Goal: Transaction & Acquisition: Purchase product/service

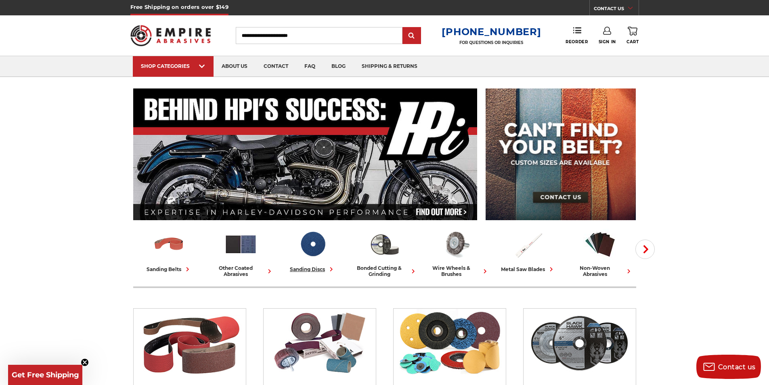
click at [315, 267] on div "sanding discs" at bounding box center [313, 269] width 46 height 8
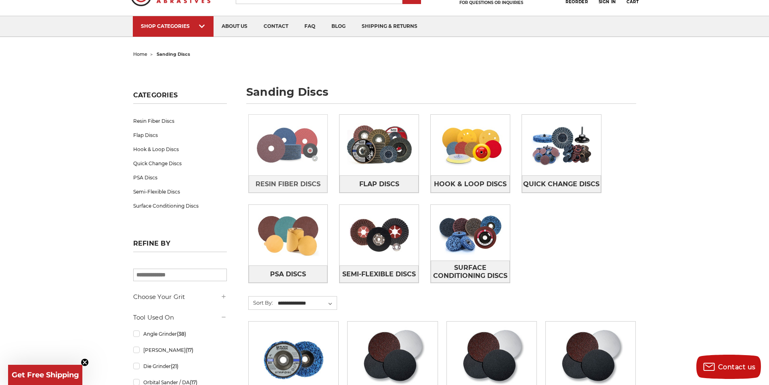
scroll to position [40, 0]
click at [294, 142] on img at bounding box center [288, 145] width 79 height 56
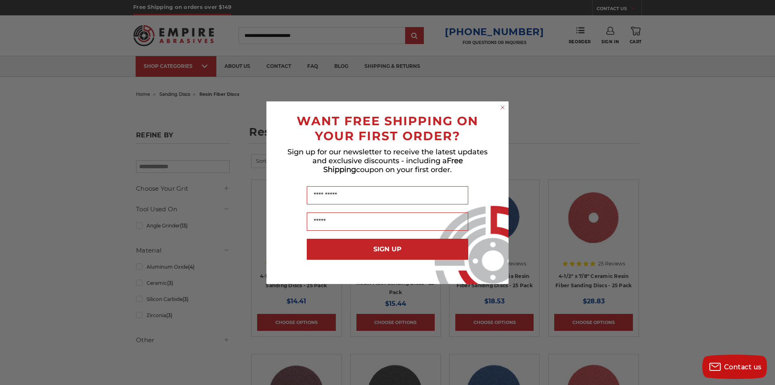
click at [502, 106] on icon "Close dialog" at bounding box center [502, 107] width 3 height 3
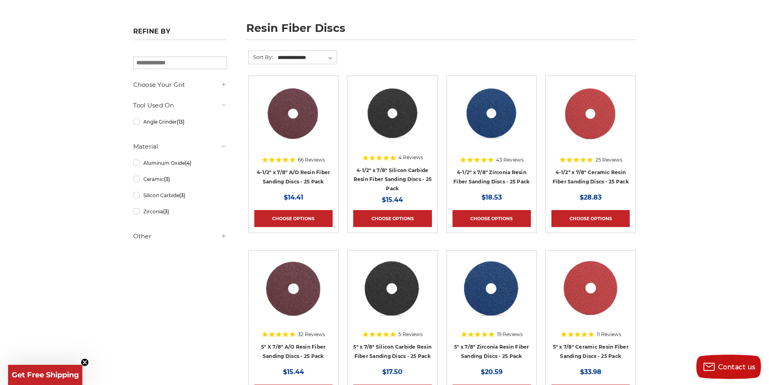
scroll to position [121, 0]
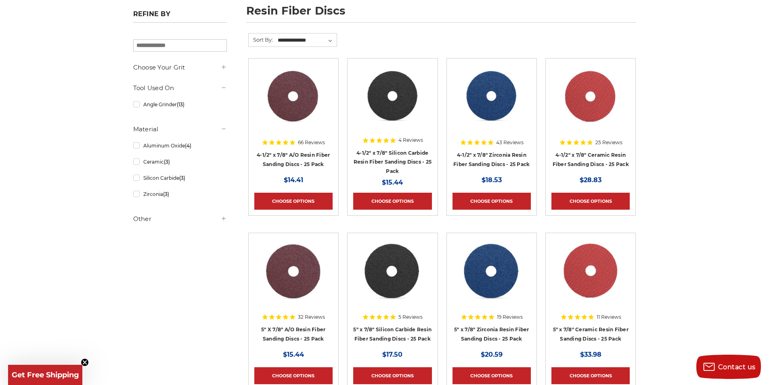
click at [593, 104] on img at bounding box center [590, 96] width 65 height 65
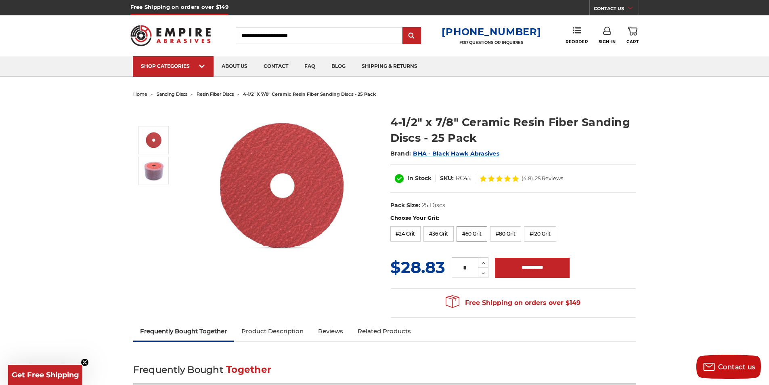
click at [471, 231] on label "#60 Grit" at bounding box center [472, 233] width 31 height 15
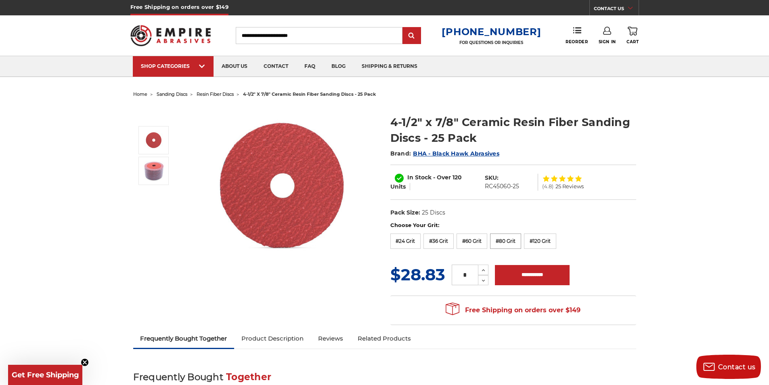
click at [508, 240] on label "#80 Grit" at bounding box center [505, 240] width 31 height 15
click at [442, 243] on label "#36 Grit" at bounding box center [439, 240] width 30 height 15
click at [533, 271] on input "**********" at bounding box center [532, 275] width 75 height 20
click at [519, 273] on input "**********" at bounding box center [532, 275] width 75 height 20
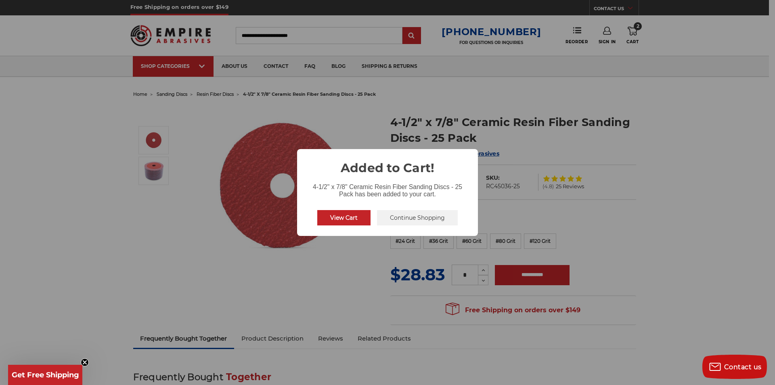
click at [413, 220] on button "Continue Shopping" at bounding box center [417, 217] width 81 height 15
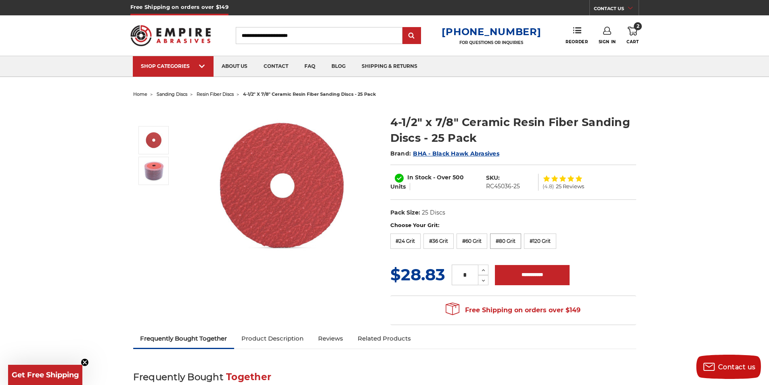
click at [507, 240] on label "#80 Grit" at bounding box center [505, 240] width 31 height 15
click at [531, 279] on input "**********" at bounding box center [532, 275] width 75 height 20
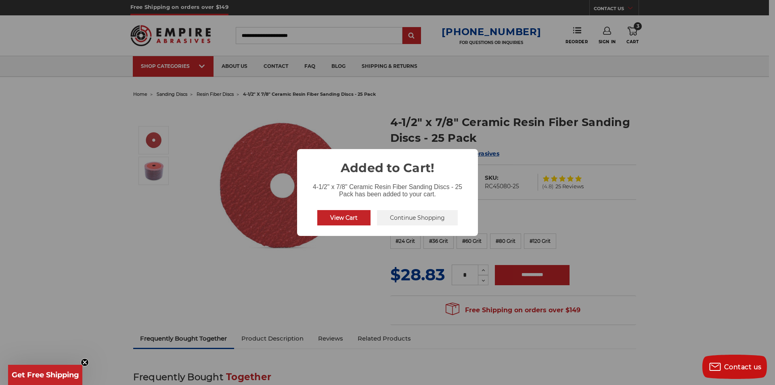
click at [423, 216] on button "Continue Shopping" at bounding box center [417, 217] width 81 height 15
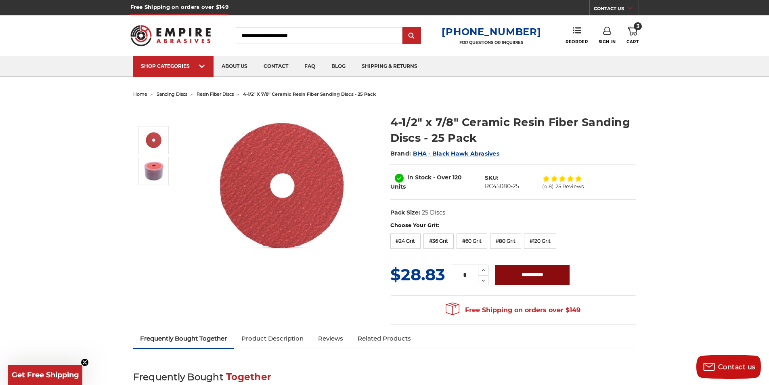
click at [513, 269] on input "**********" at bounding box center [532, 275] width 75 height 20
type input "**********"
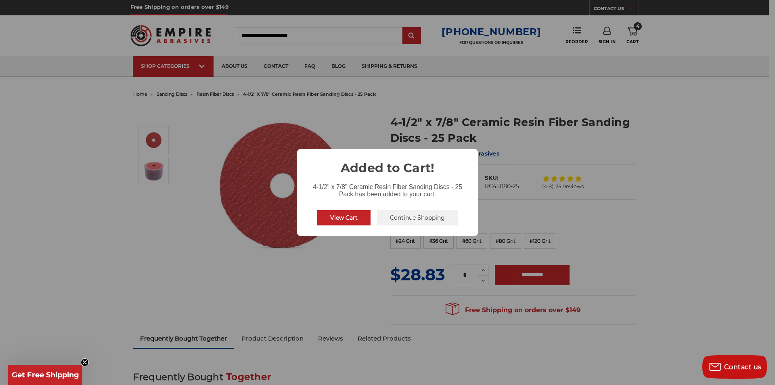
click at [405, 222] on button "Continue Shopping" at bounding box center [417, 217] width 81 height 15
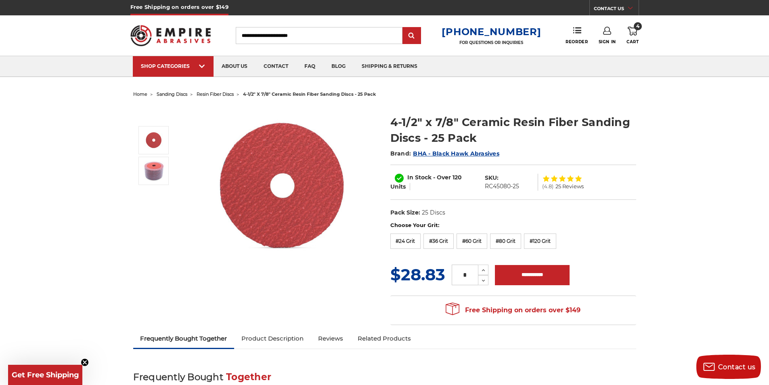
click at [632, 32] on icon at bounding box center [633, 31] width 10 height 9
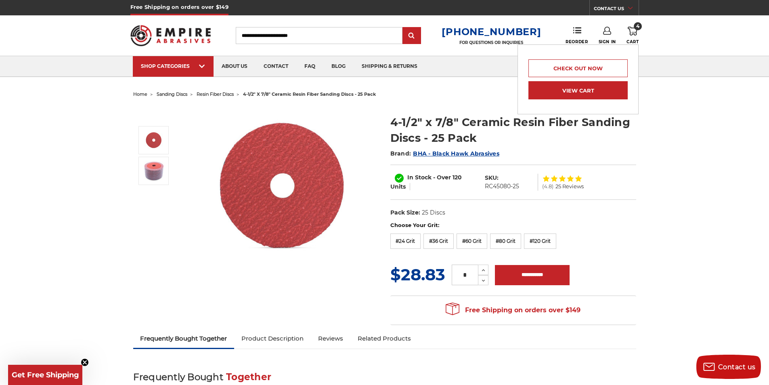
click at [595, 88] on link "View Cart" at bounding box center [578, 90] width 99 height 18
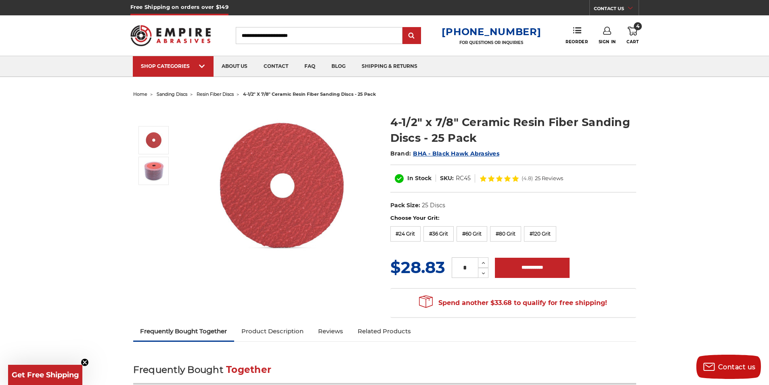
click at [307, 36] on input "Search" at bounding box center [319, 35] width 167 height 17
type input "****"
click at [413, 40] on input "submit" at bounding box center [412, 36] width 16 height 16
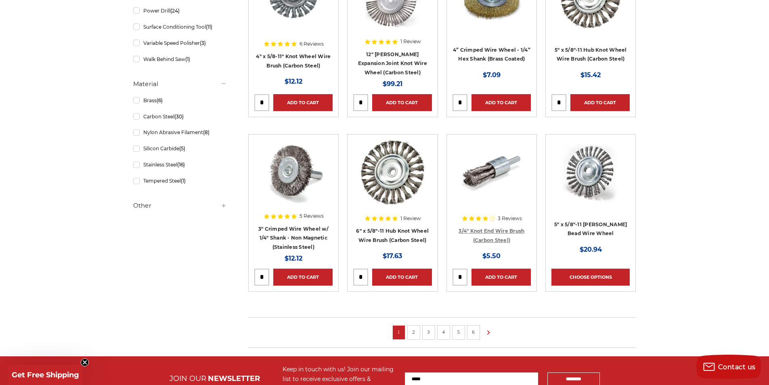
scroll to position [434, 0]
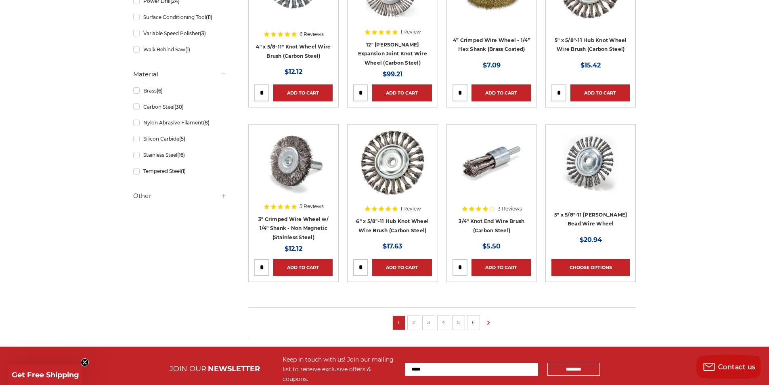
click at [416, 326] on li "2" at bounding box center [414, 322] width 13 height 15
click at [415, 322] on link "2" at bounding box center [414, 322] width 8 height 9
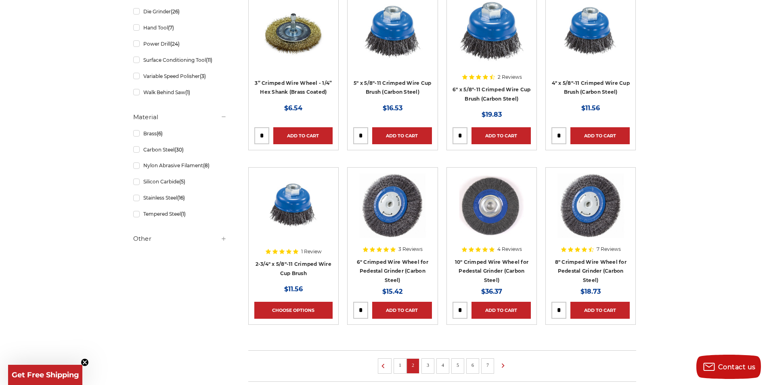
scroll to position [404, 0]
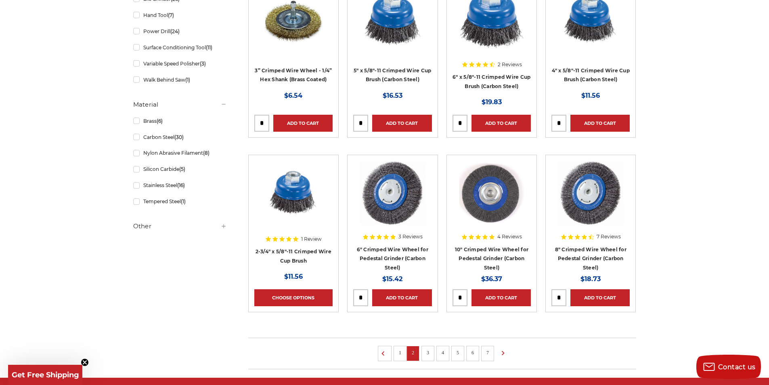
click at [430, 356] on link "3" at bounding box center [428, 352] width 8 height 9
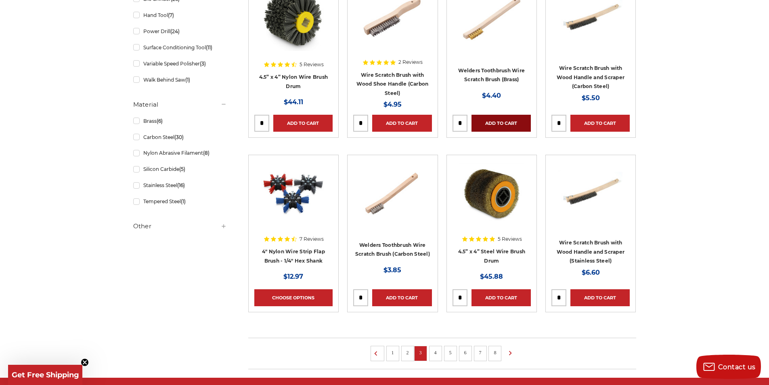
scroll to position [485, 0]
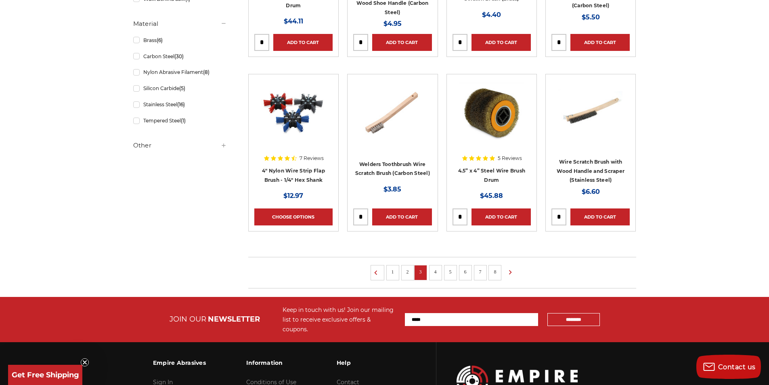
click at [440, 276] on li "4" at bounding box center [435, 272] width 13 height 15
click at [436, 272] on link "4" at bounding box center [436, 271] width 8 height 9
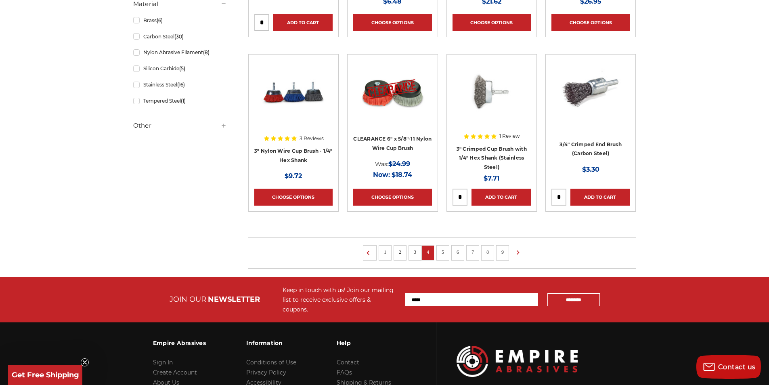
scroll to position [525, 0]
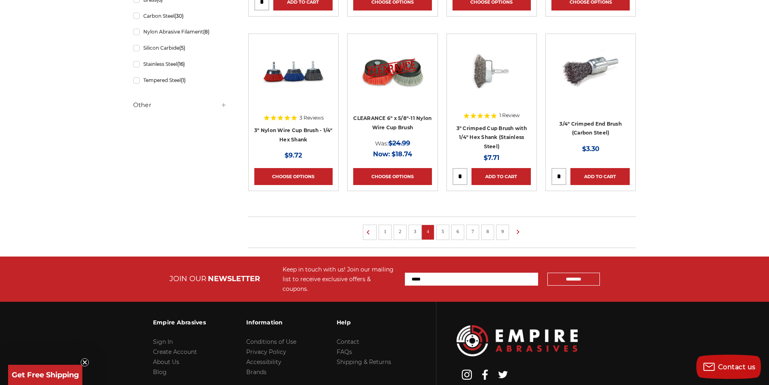
click at [443, 231] on link "5" at bounding box center [443, 231] width 8 height 9
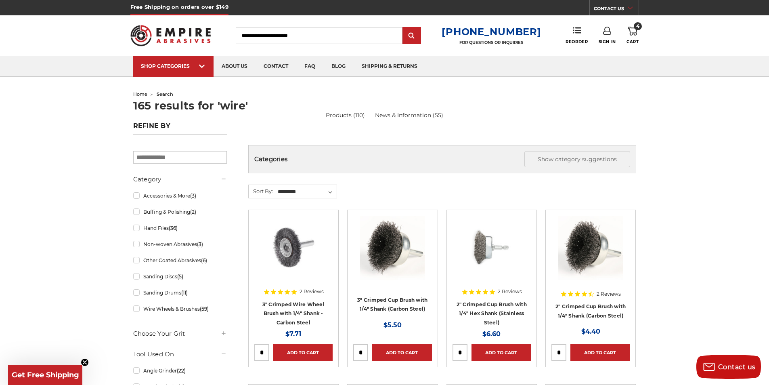
click at [300, 34] on input "Search" at bounding box center [319, 35] width 167 height 17
type input "*******"
click at [404, 28] on input "submit" at bounding box center [412, 36] width 16 height 16
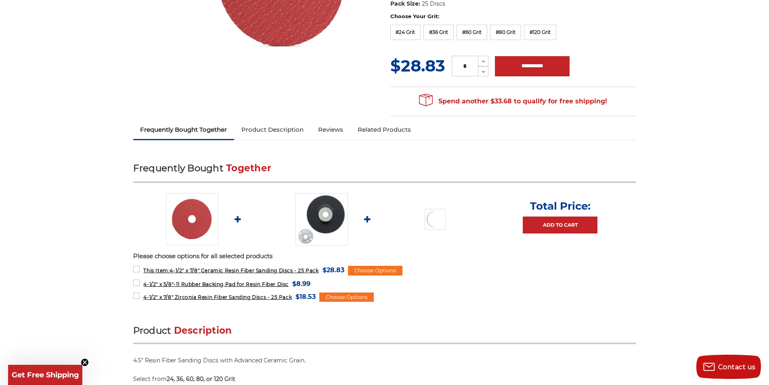
scroll to position [202, 0]
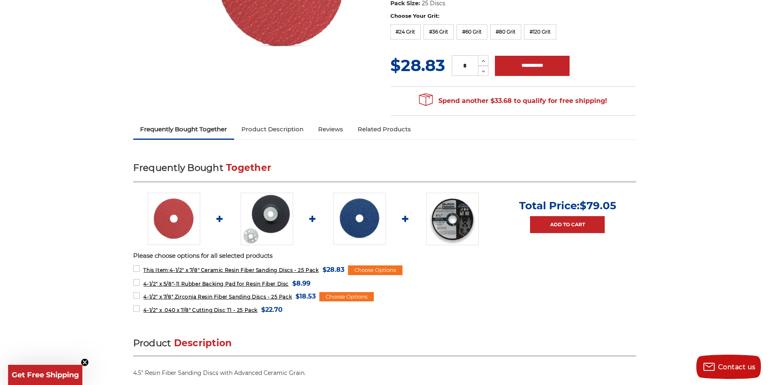
click at [266, 211] on img at bounding box center [267, 219] width 53 height 53
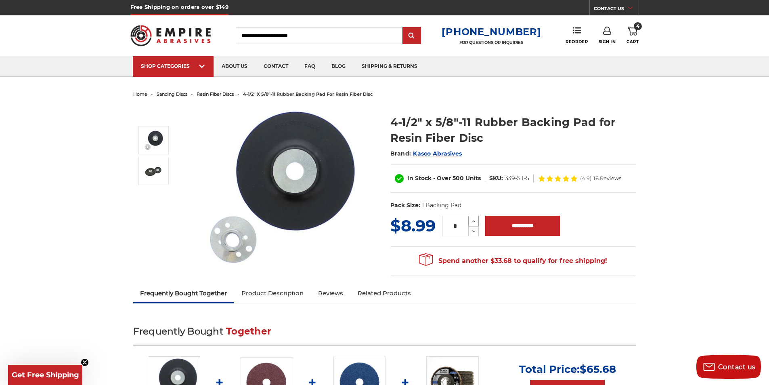
click at [474, 221] on use at bounding box center [474, 221] width 3 height 2
type input "*"
click at [513, 231] on input "**********" at bounding box center [522, 226] width 75 height 20
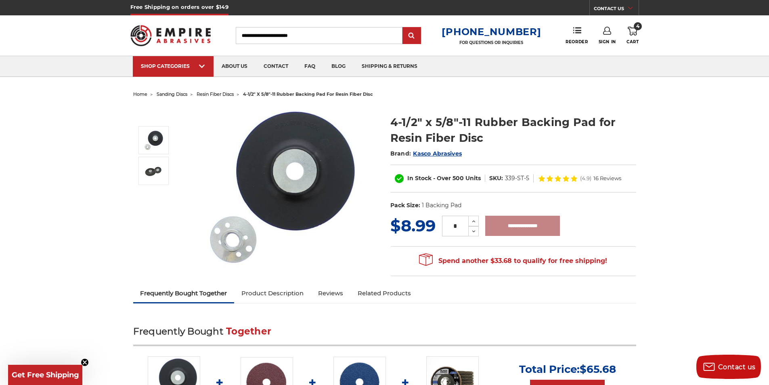
type input "**********"
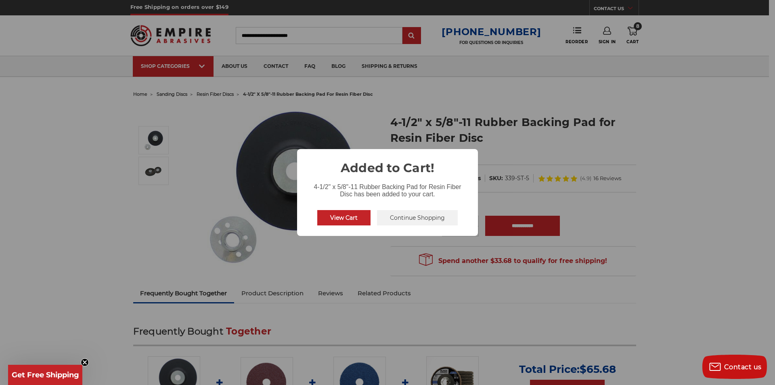
click at [416, 214] on button "Continue Shopping" at bounding box center [417, 217] width 81 height 15
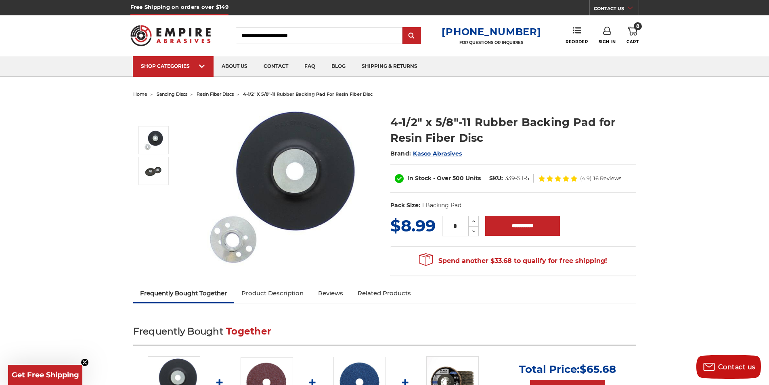
click at [638, 35] on link "8 Cart" at bounding box center [633, 36] width 12 height 18
click at [633, 28] on use at bounding box center [633, 31] width 10 height 9
click at [635, 30] on icon at bounding box center [633, 31] width 10 height 9
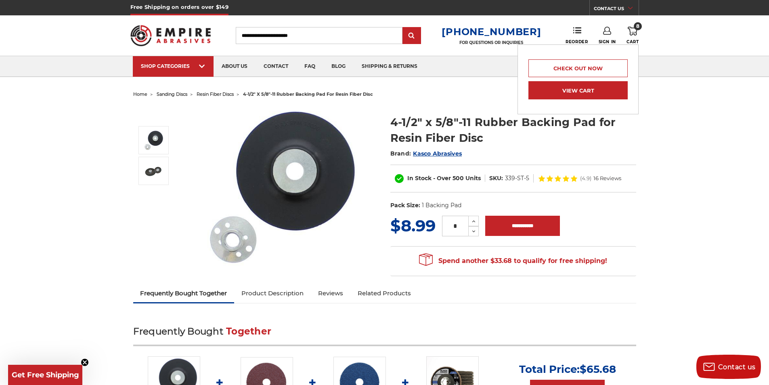
click at [601, 93] on link "View Cart" at bounding box center [578, 90] width 99 height 18
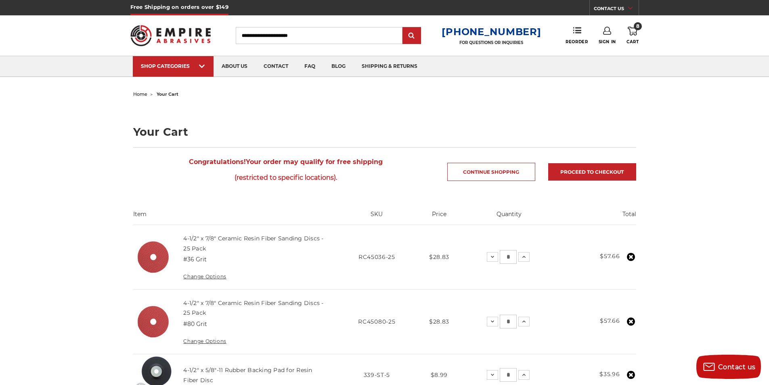
click at [288, 37] on input "Search" at bounding box center [319, 35] width 167 height 17
type input "****"
click at [404, 28] on input "submit" at bounding box center [412, 36] width 16 height 16
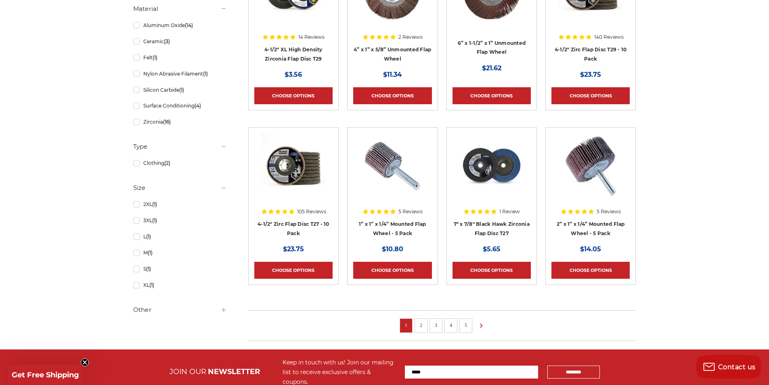
scroll to position [405, 0]
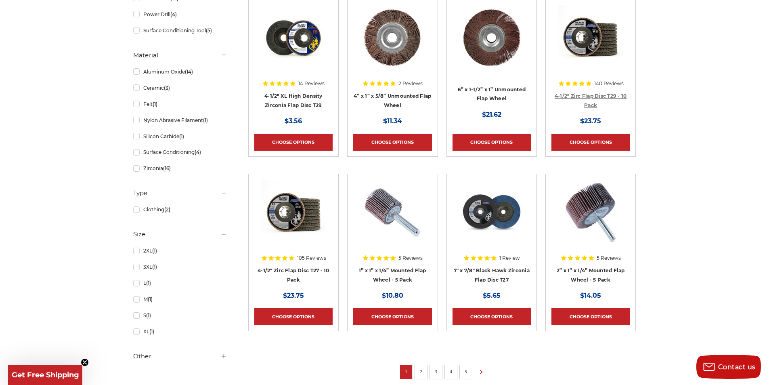
click at [608, 95] on link "4-1/2" Zirc Flap Disc T29 - 10 Pack" at bounding box center [591, 100] width 72 height 15
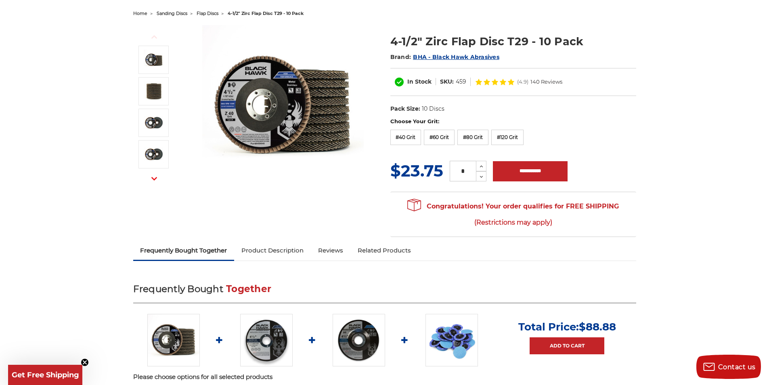
scroll to position [121, 0]
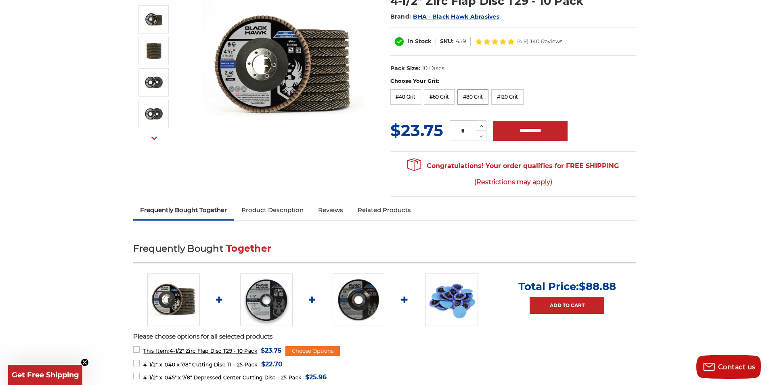
click at [476, 96] on label "#80 Grit" at bounding box center [473, 96] width 31 height 15
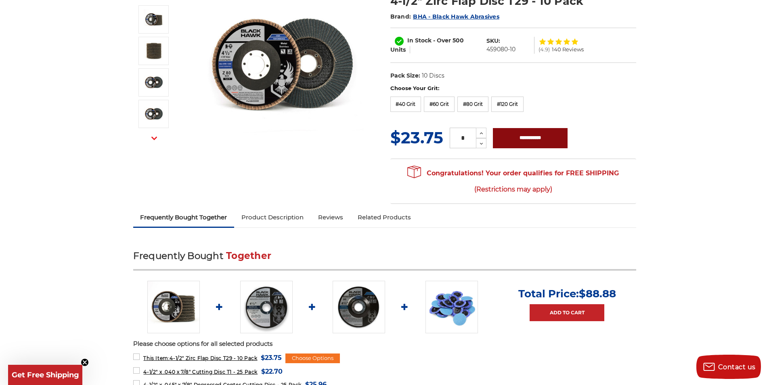
click at [520, 133] on input "**********" at bounding box center [530, 138] width 75 height 20
type input "**********"
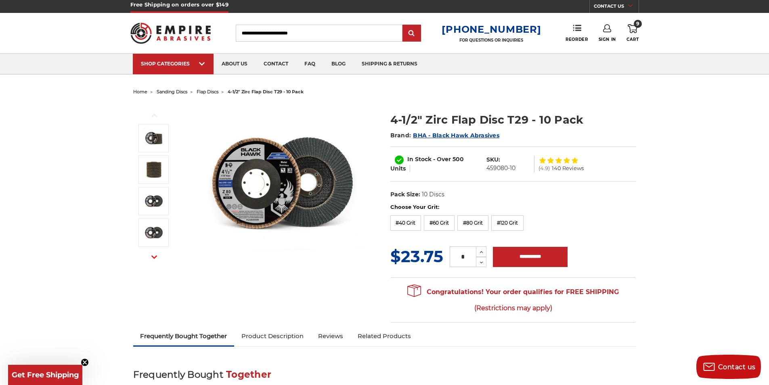
scroll to position [0, 0]
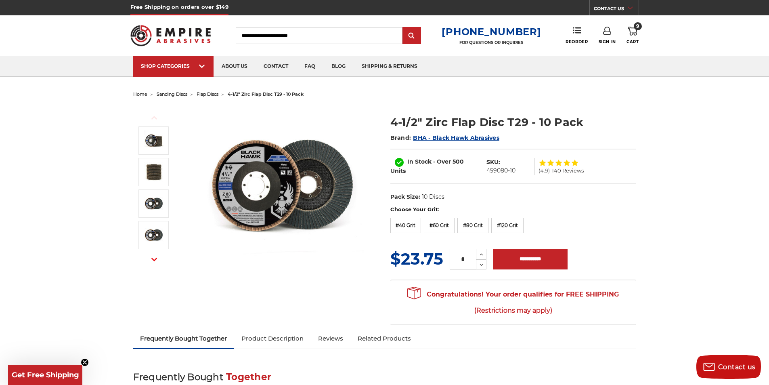
click at [632, 30] on icon at bounding box center [633, 31] width 10 height 9
click at [633, 32] on icon at bounding box center [633, 31] width 10 height 9
click at [635, 32] on icon at bounding box center [633, 31] width 10 height 9
click at [269, 31] on input "Search" at bounding box center [319, 35] width 167 height 17
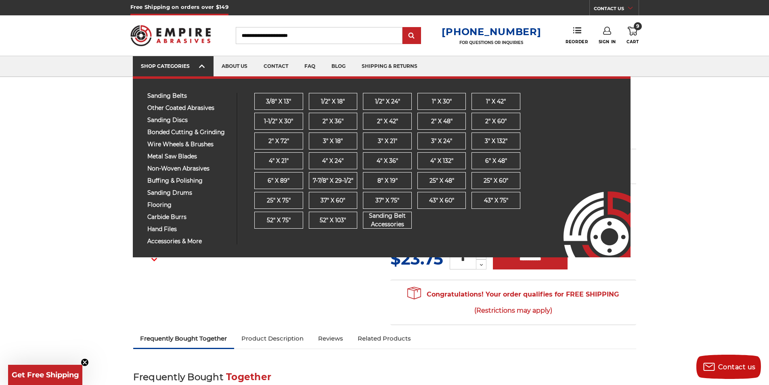
click at [209, 66] on link "SHOP CATEGORIES" at bounding box center [173, 66] width 81 height 21
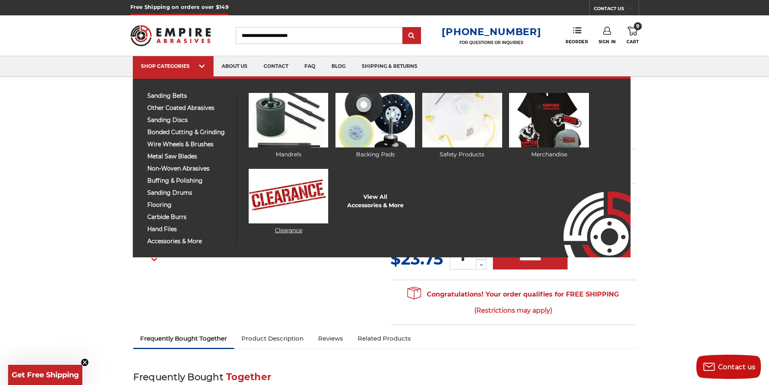
click at [290, 204] on img at bounding box center [289, 196] width 80 height 55
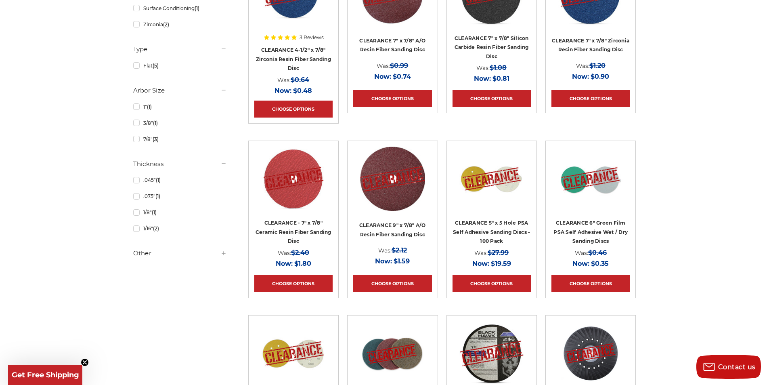
scroll to position [202, 0]
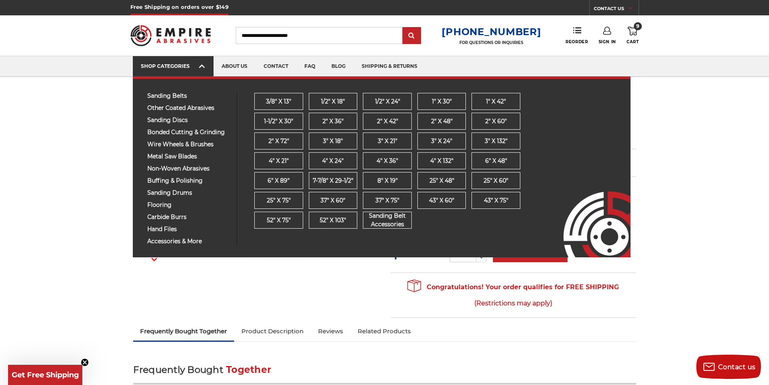
click at [180, 68] on div "SHOP CATEGORIES" at bounding box center [173, 66] width 65 height 6
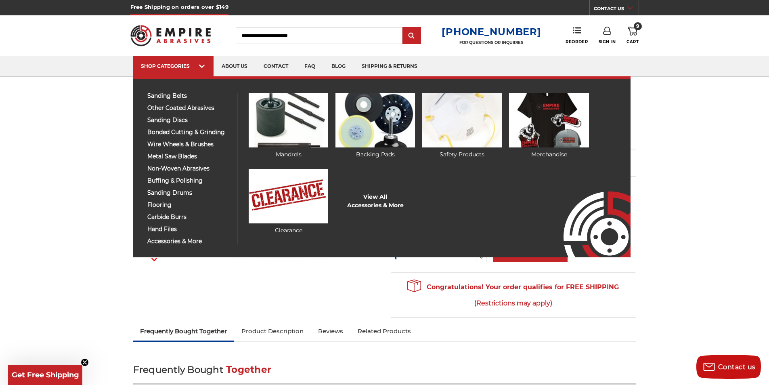
click at [565, 128] on img at bounding box center [549, 120] width 80 height 55
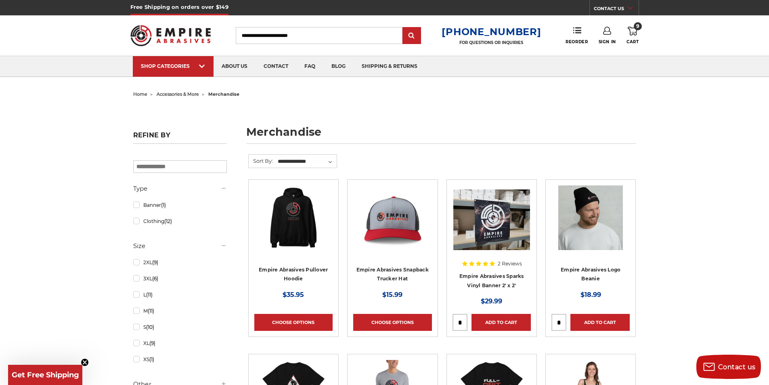
click at [597, 220] on img at bounding box center [591, 217] width 65 height 65
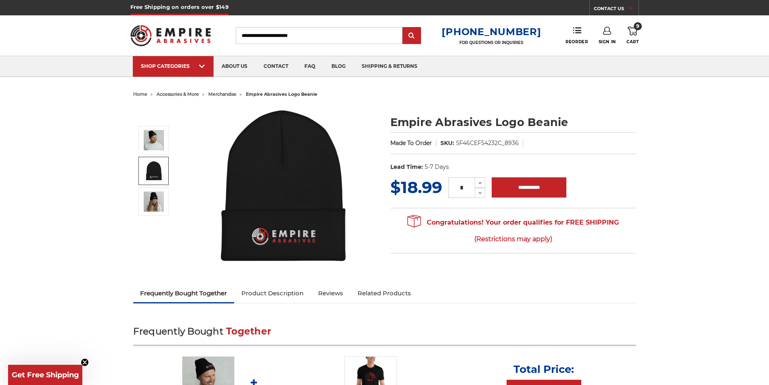
click at [163, 179] on img at bounding box center [154, 171] width 20 height 20
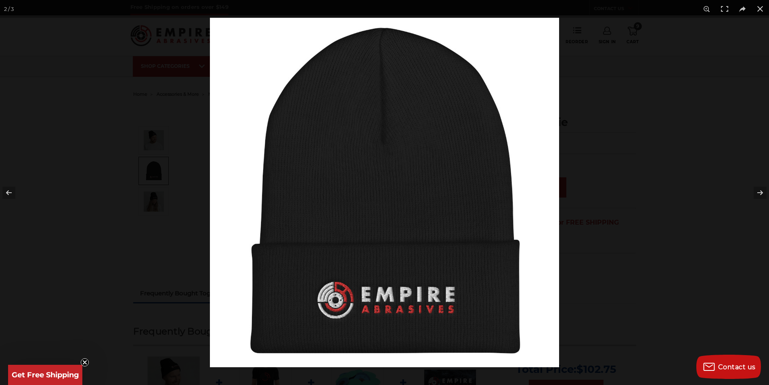
click at [142, 141] on div at bounding box center [384, 192] width 769 height 385
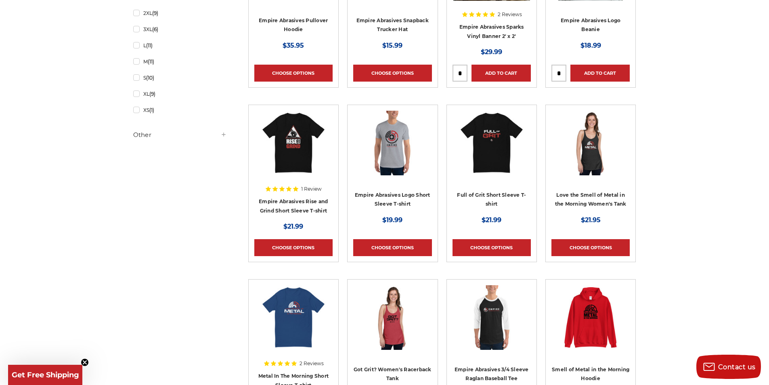
scroll to position [242, 0]
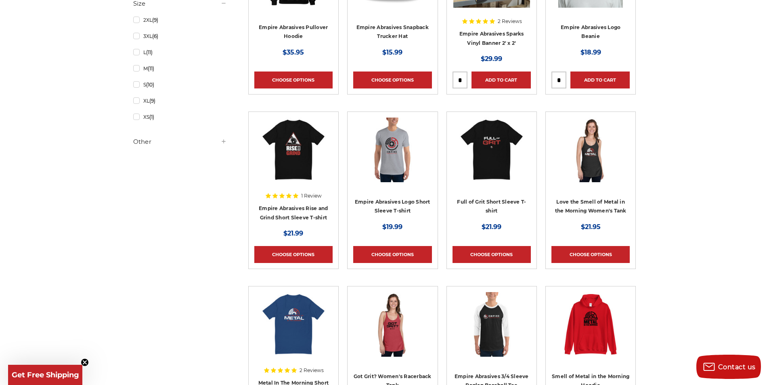
click at [281, 149] on img at bounding box center [293, 150] width 65 height 65
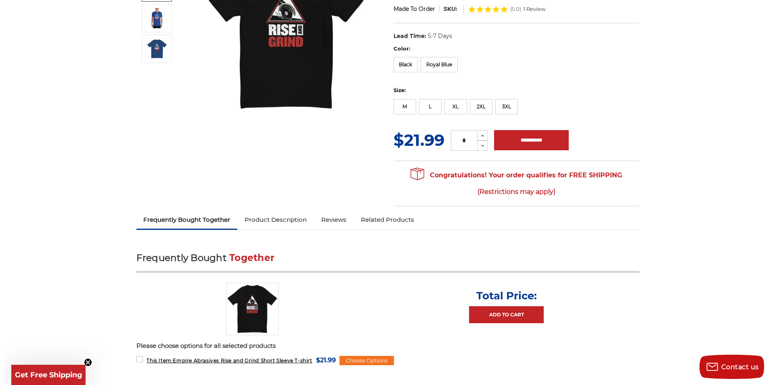
scroll to position [40, 0]
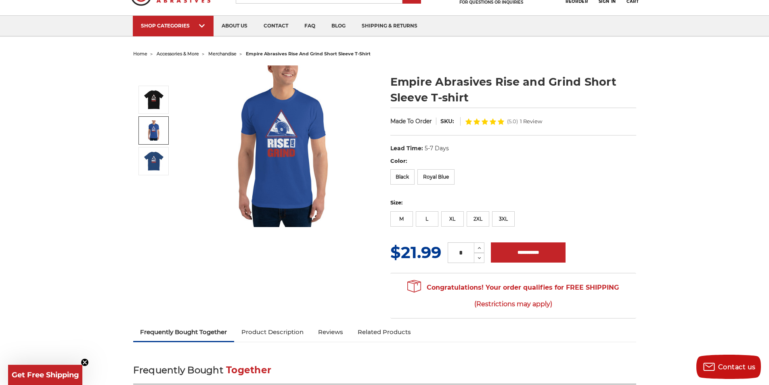
click at [160, 129] on img at bounding box center [154, 130] width 20 height 20
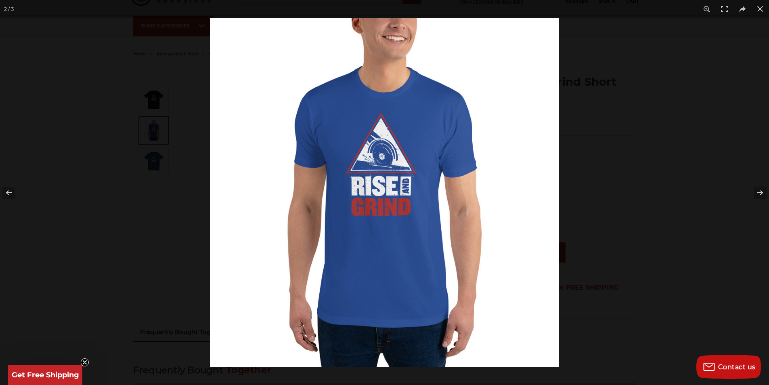
click at [155, 104] on div at bounding box center [384, 192] width 769 height 385
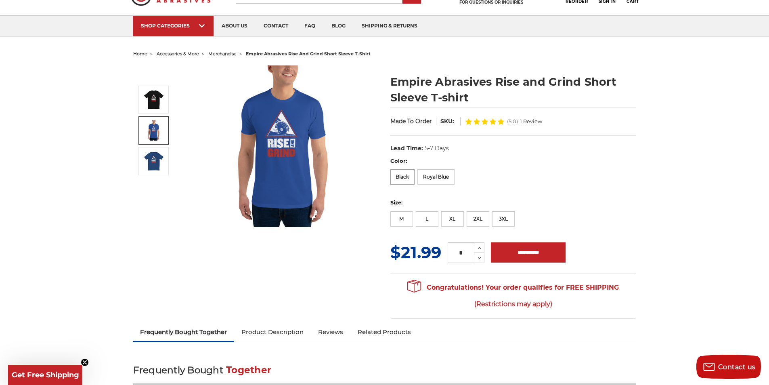
click at [405, 179] on label "Black" at bounding box center [403, 176] width 25 height 15
click at [471, 217] on label "2XL" at bounding box center [478, 218] width 23 height 15
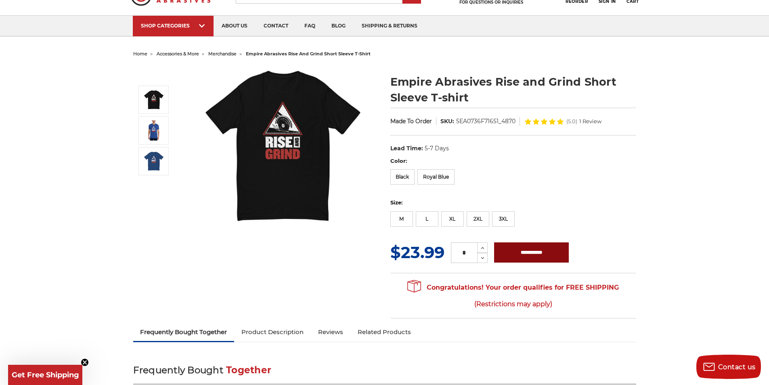
click at [544, 254] on input "**********" at bounding box center [531, 252] width 75 height 20
type input "**********"
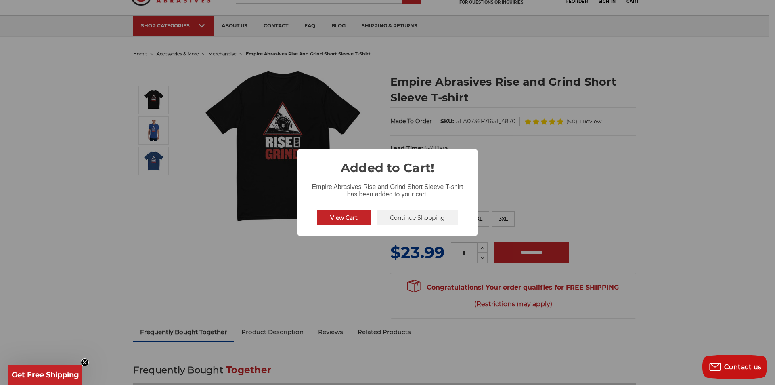
click at [416, 222] on button "Continue Shopping" at bounding box center [417, 217] width 81 height 15
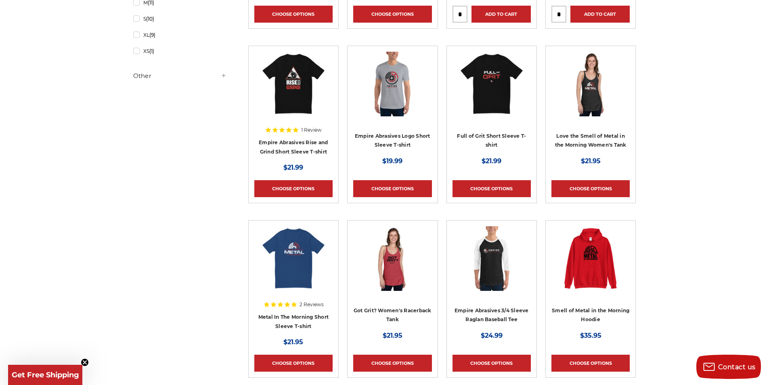
scroll to position [322, 0]
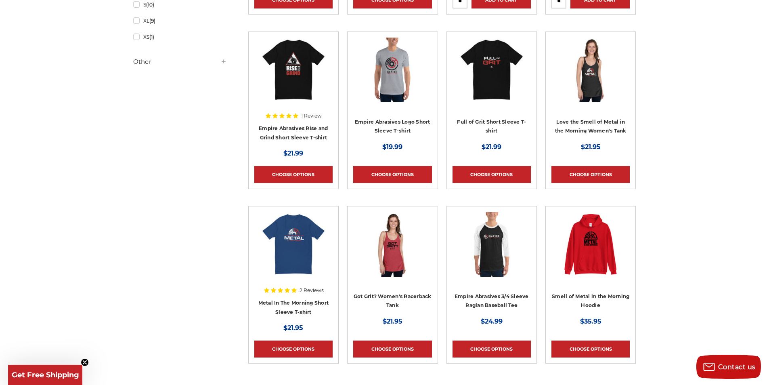
click at [601, 246] on img at bounding box center [591, 244] width 65 height 65
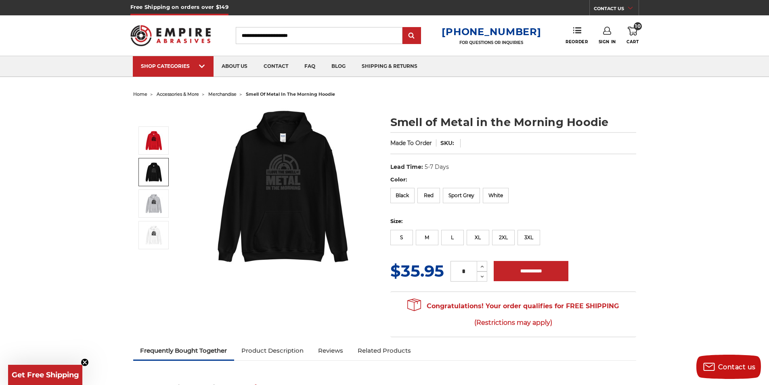
click at [156, 175] on img at bounding box center [154, 172] width 20 height 20
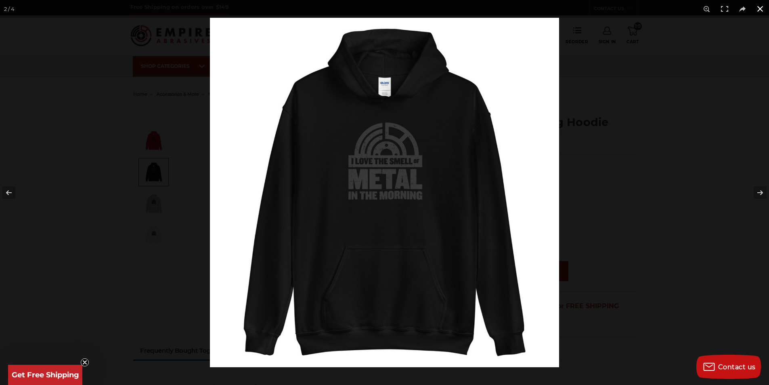
click at [676, 181] on div at bounding box center [594, 210] width 769 height 385
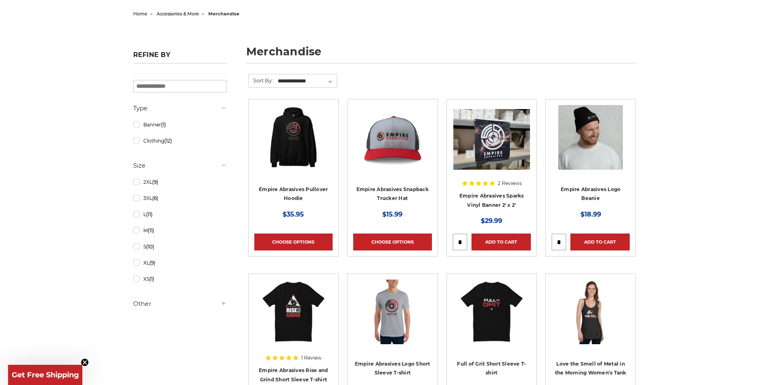
scroll to position [80, 0]
click at [515, 143] on img at bounding box center [492, 139] width 77 height 61
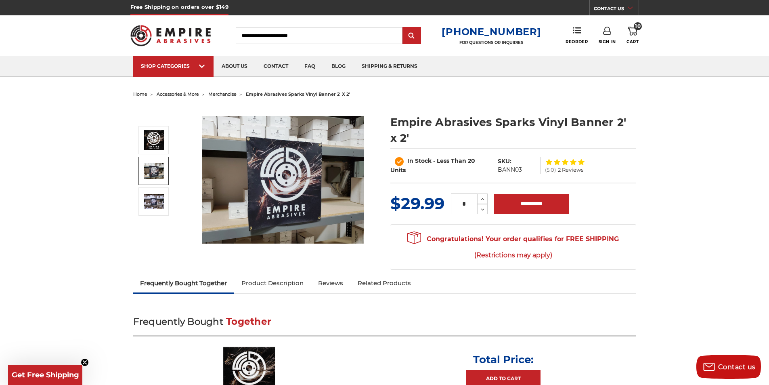
click at [139, 169] on link at bounding box center [154, 171] width 30 height 28
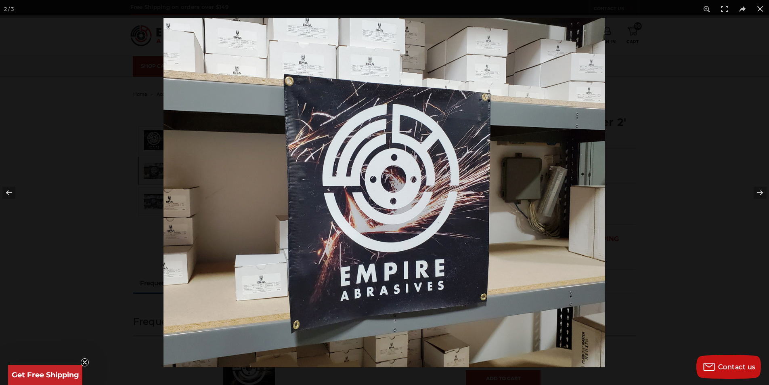
click at [149, 201] on div at bounding box center [384, 192] width 769 height 385
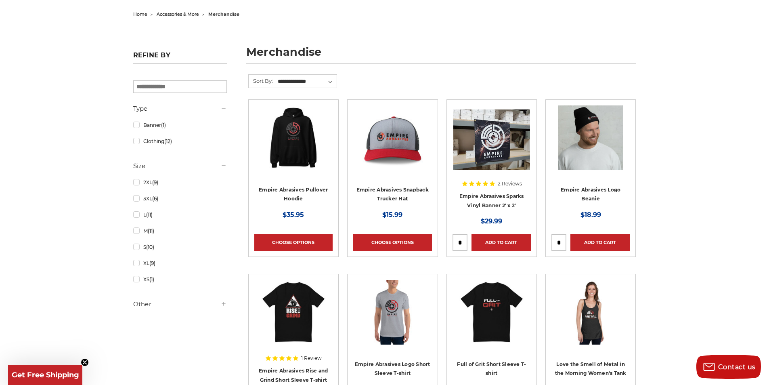
click at [501, 320] on img at bounding box center [492, 312] width 65 height 65
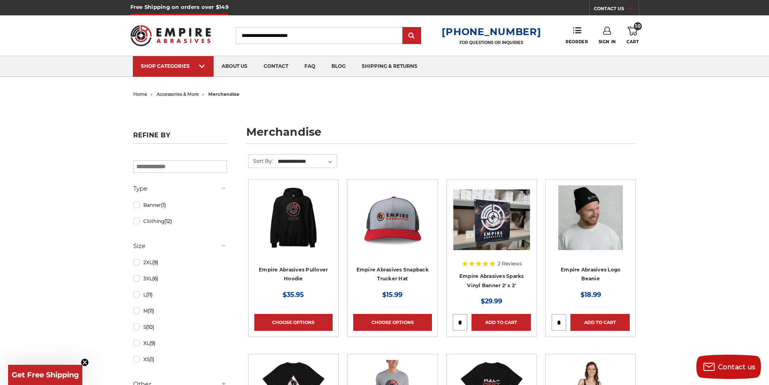
click at [633, 32] on use at bounding box center [633, 31] width 10 height 9
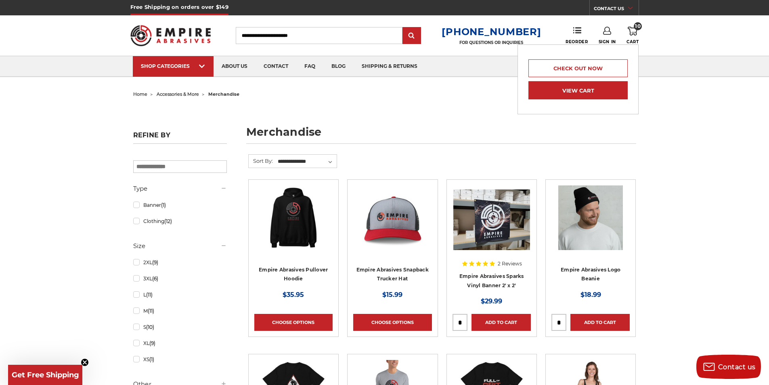
click at [600, 88] on link "View Cart" at bounding box center [578, 90] width 99 height 18
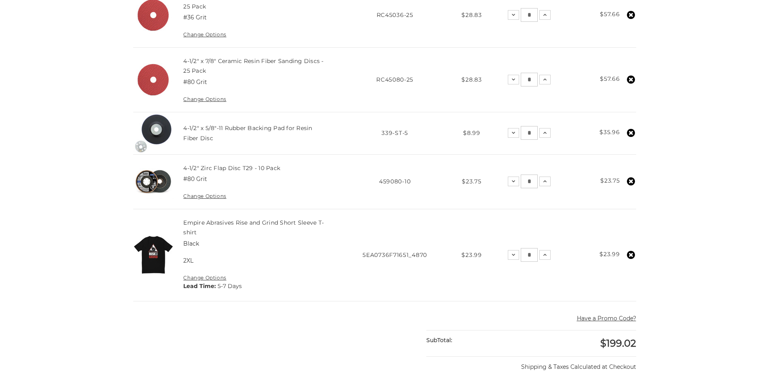
scroll to position [242, 0]
click at [630, 255] on icon at bounding box center [631, 254] width 8 height 8
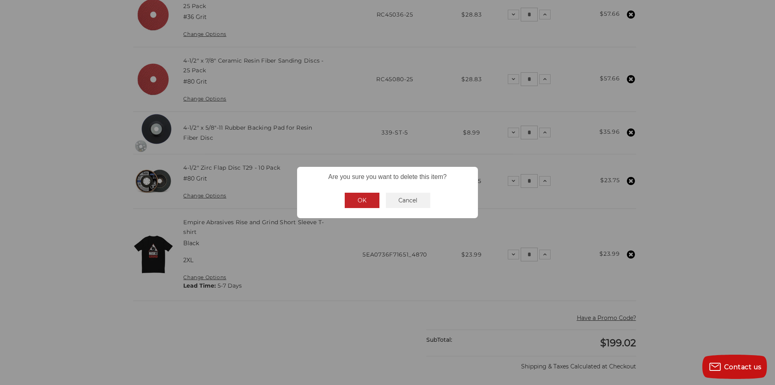
click at [358, 202] on button "OK" at bounding box center [362, 200] width 35 height 15
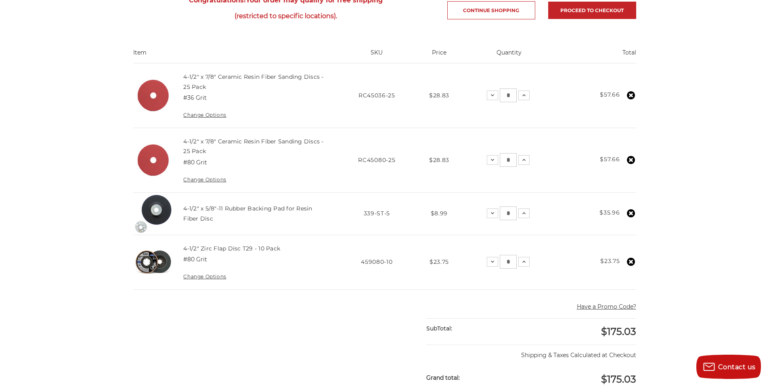
scroll to position [121, 0]
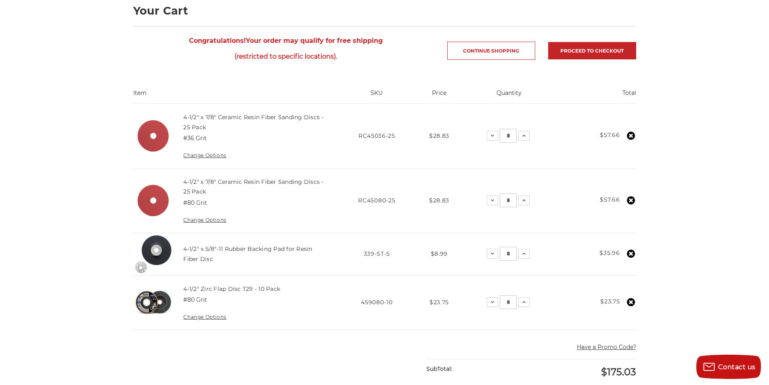
click at [707, 223] on div "home your cart Your Cart Congratulations! Your order may qualify for free shipp…" at bounding box center [384, 300] width 769 height 667
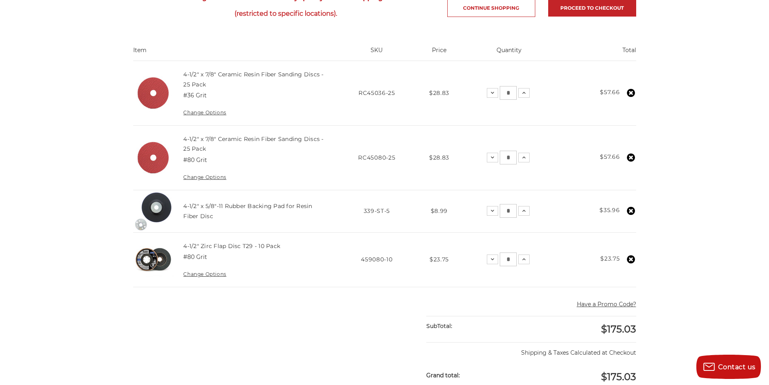
scroll to position [242, 0]
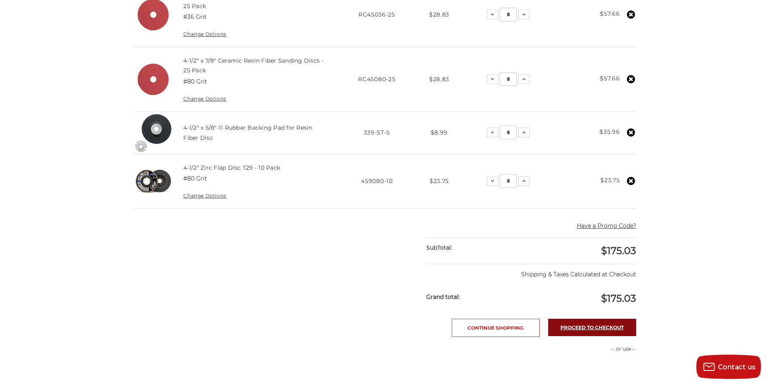
click at [595, 328] on link "Proceed to checkout" at bounding box center [593, 327] width 88 height 17
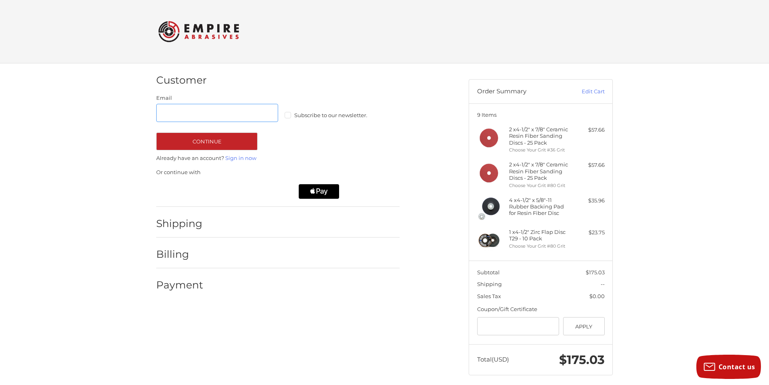
type input "*"
type input "**********"
click at [290, 116] on label "Subscribe to our newsletter." at bounding box center [346, 115] width 122 height 6
click at [221, 140] on button "Continue" at bounding box center [206, 141] width 101 height 18
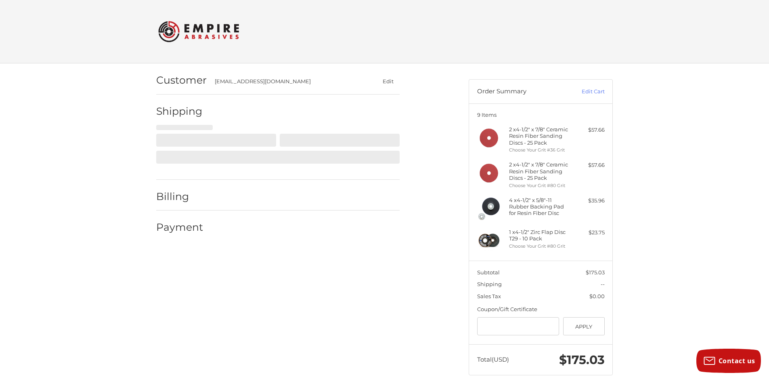
select select "**"
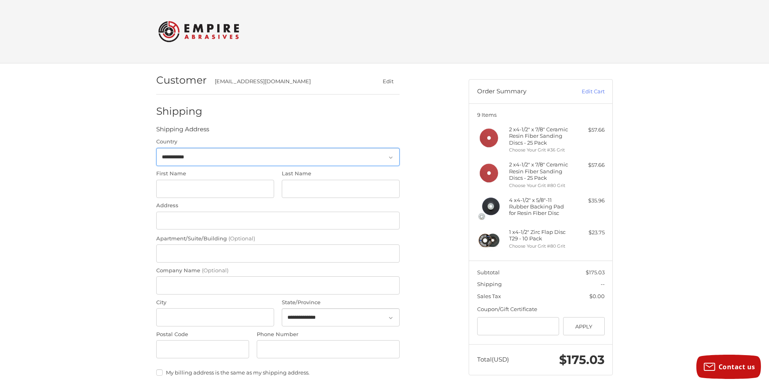
scroll to position [17, 0]
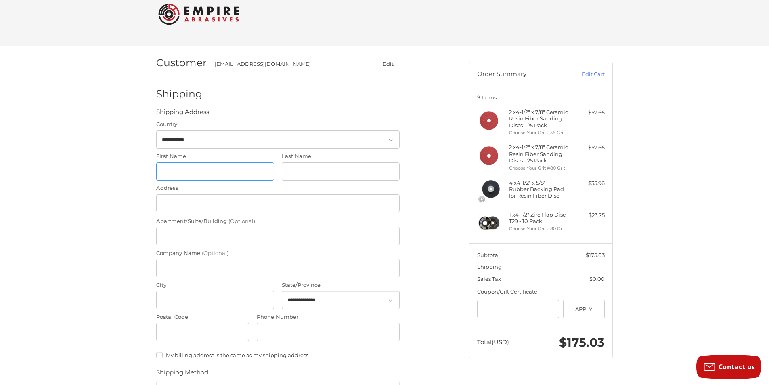
click at [217, 170] on input "First Name" at bounding box center [215, 171] width 118 height 18
type input "*"
type input "*****"
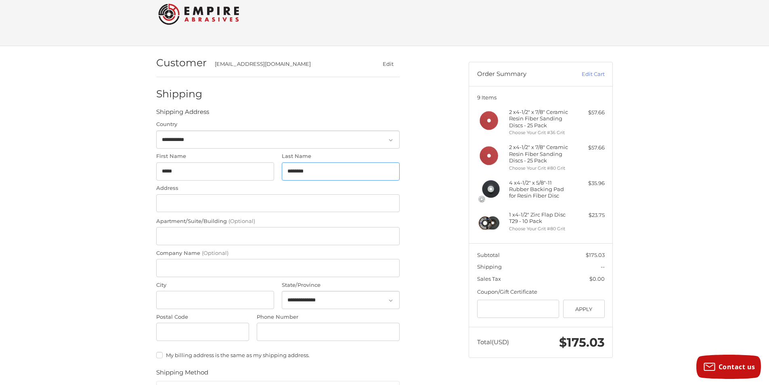
type input "********"
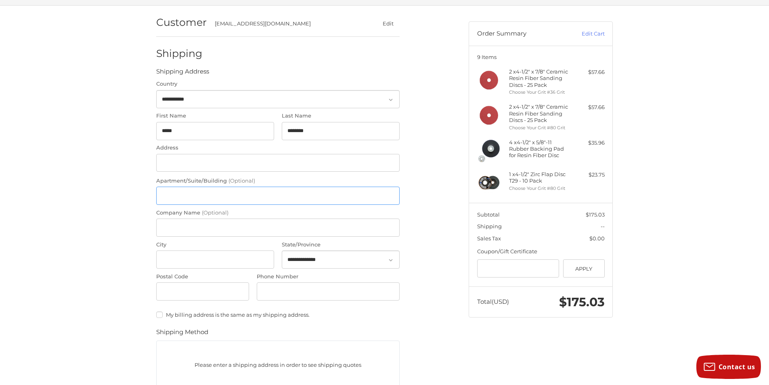
scroll to position [98, 0]
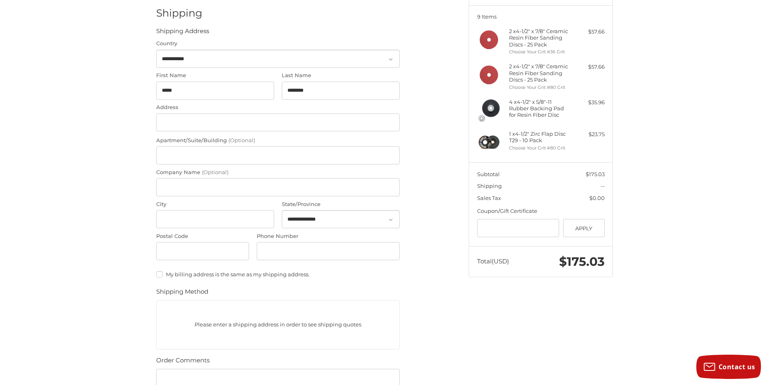
click at [205, 113] on div "Address" at bounding box center [278, 117] width 244 height 29
click at [197, 115] on input "Address" at bounding box center [278, 122] width 244 height 18
type input "**********"
type input "******"
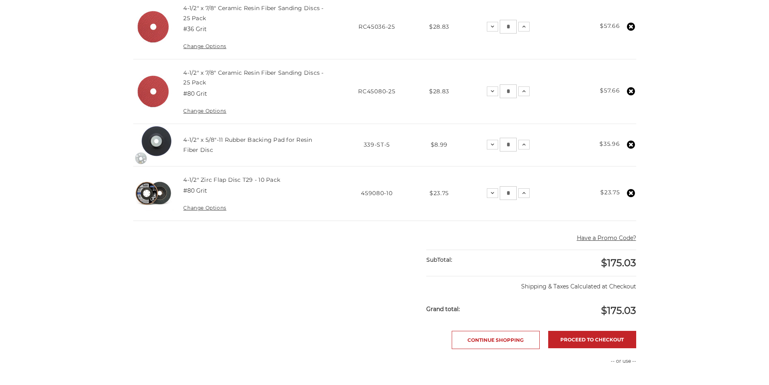
scroll to position [242, 0]
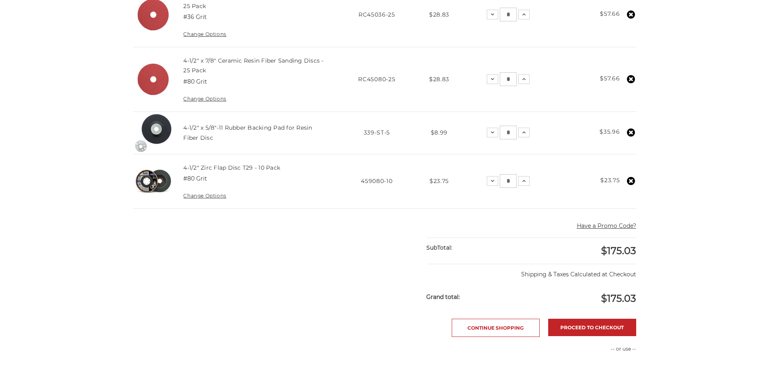
click at [593, 317] on main "home your cart Your Cart Congratulations! Your order may qualify for free shipp…" at bounding box center [385, 174] width 512 height 657
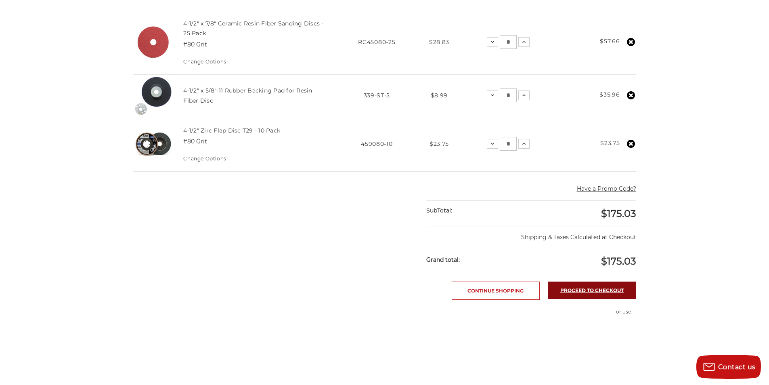
scroll to position [323, 0]
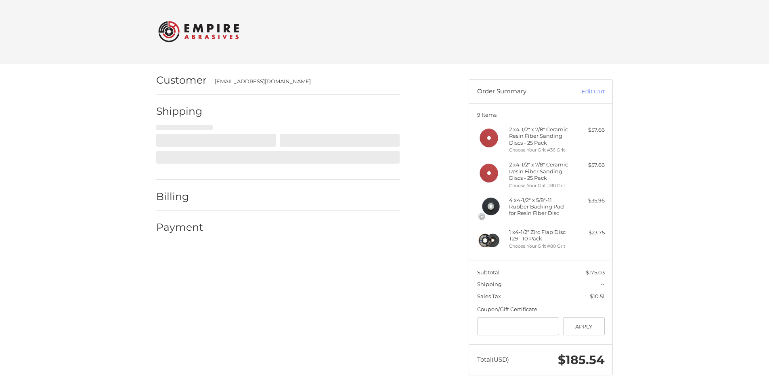
select select "**"
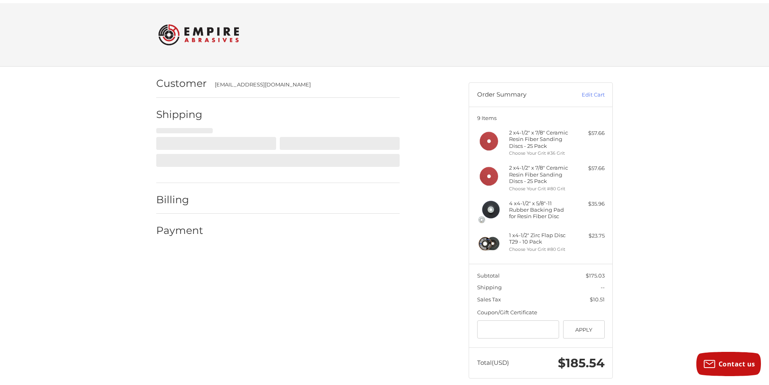
scroll to position [12, 0]
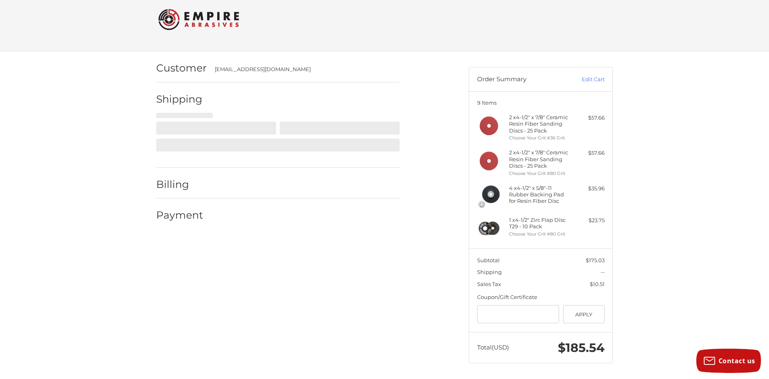
select select "**"
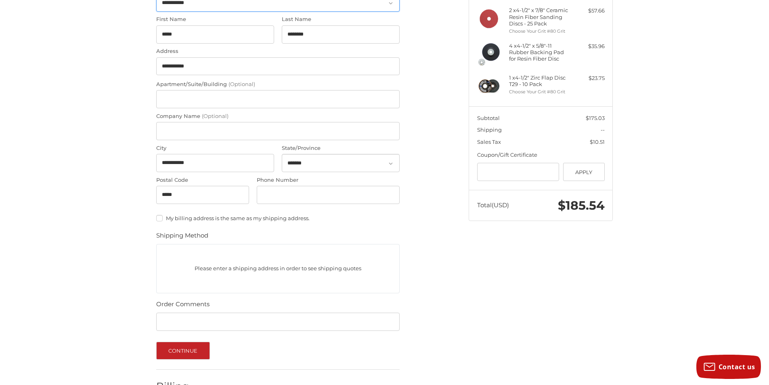
scroll to position [174, 0]
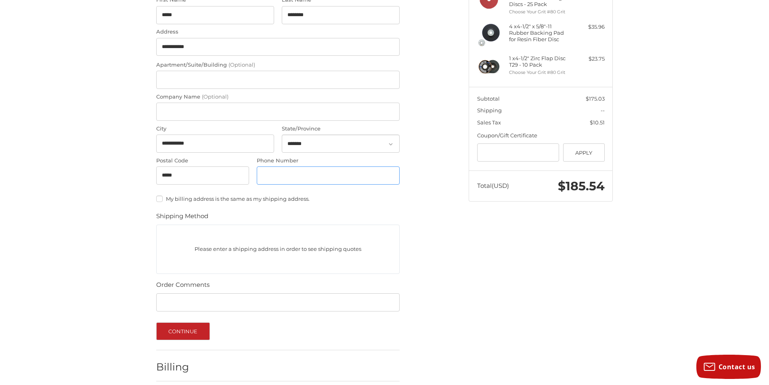
click at [351, 180] on input "Phone Number" at bounding box center [328, 175] width 143 height 18
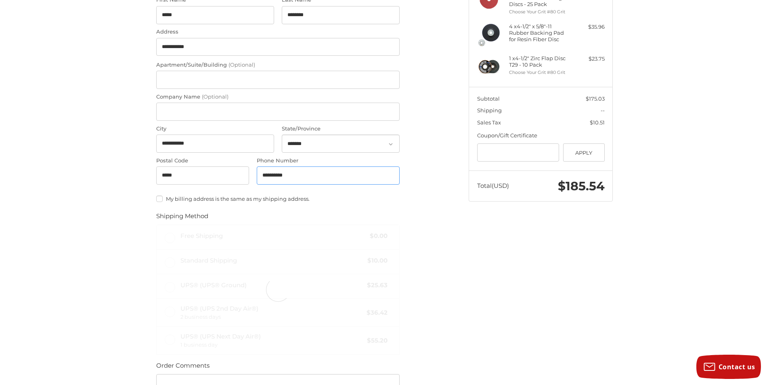
type input "**********"
click at [448, 187] on div "**********" at bounding box center [306, 191] width 313 height 603
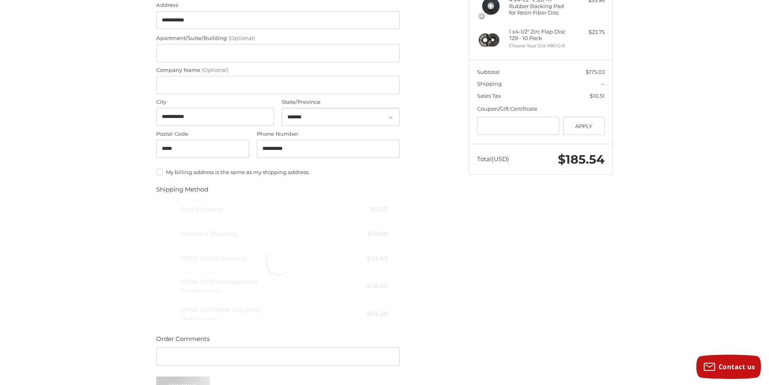
scroll to position [254, 0]
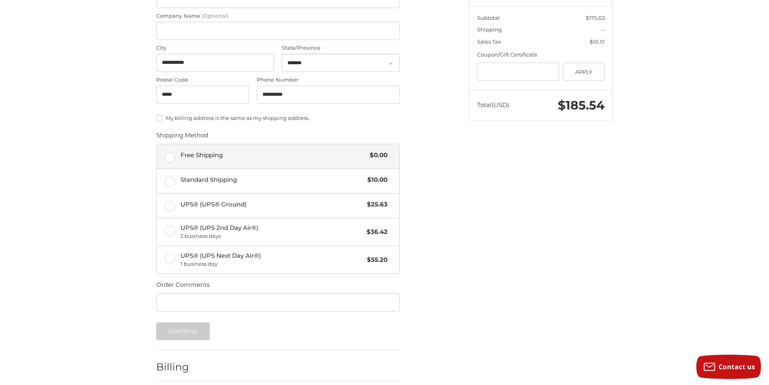
click at [178, 160] on label "Free Shipping $0.00" at bounding box center [278, 156] width 243 height 24
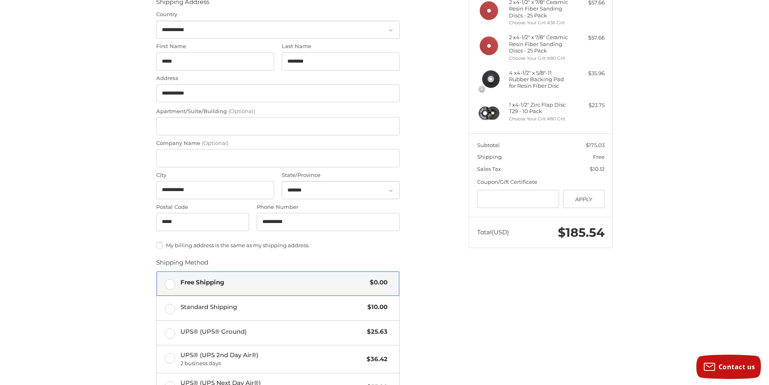
scroll to position [87, 0]
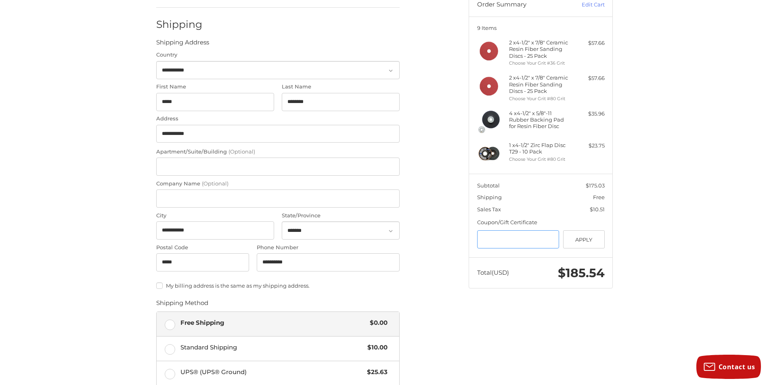
click at [479, 242] on input "Gift Certificate or Coupon Code" at bounding box center [518, 239] width 82 height 18
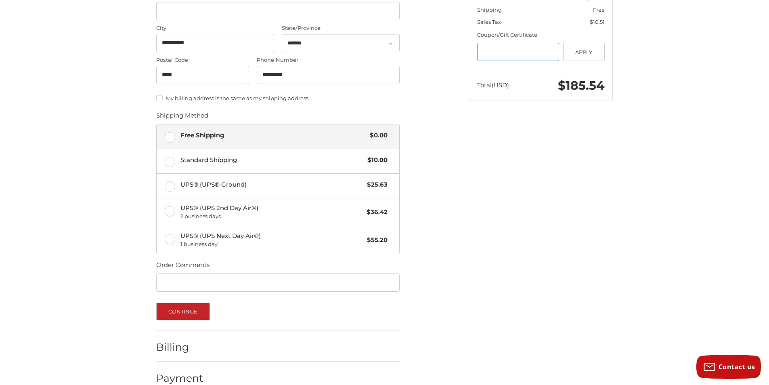
scroll to position [289, 0]
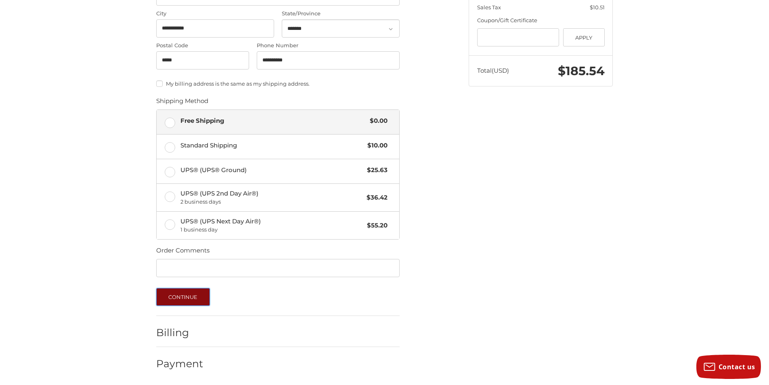
click at [183, 294] on button "Continue" at bounding box center [183, 297] width 54 height 18
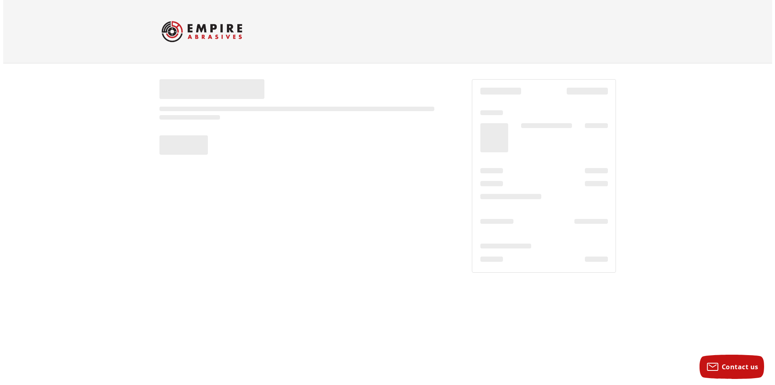
scroll to position [0, 0]
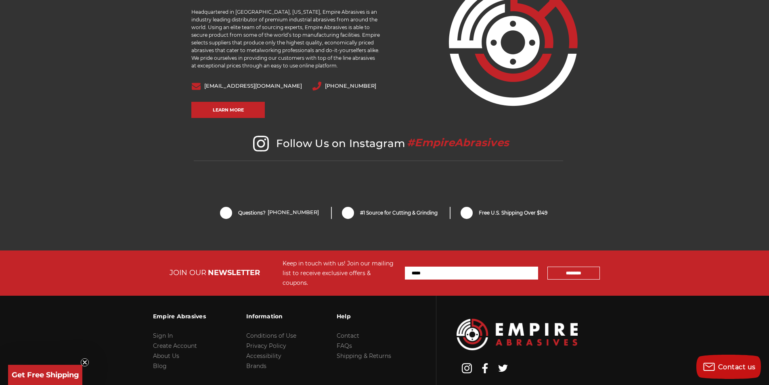
scroll to position [1656, 0]
